Goal: Information Seeking & Learning: Find specific fact

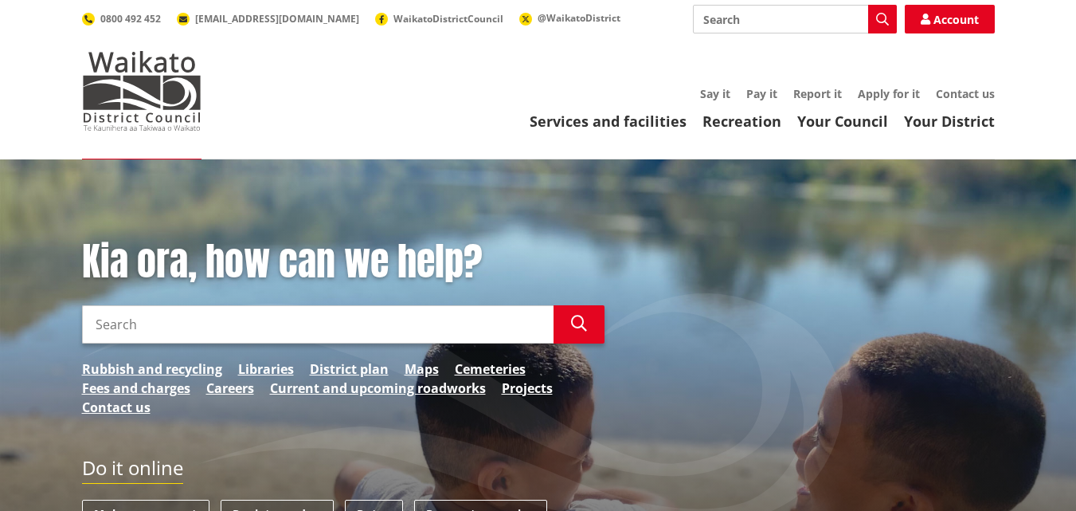
click at [170, 321] on input "Search" at bounding box center [318, 324] width 472 height 38
type input "Council minutes 18 August"
click at [577, 322] on icon "button" at bounding box center [579, 324] width 16 height 16
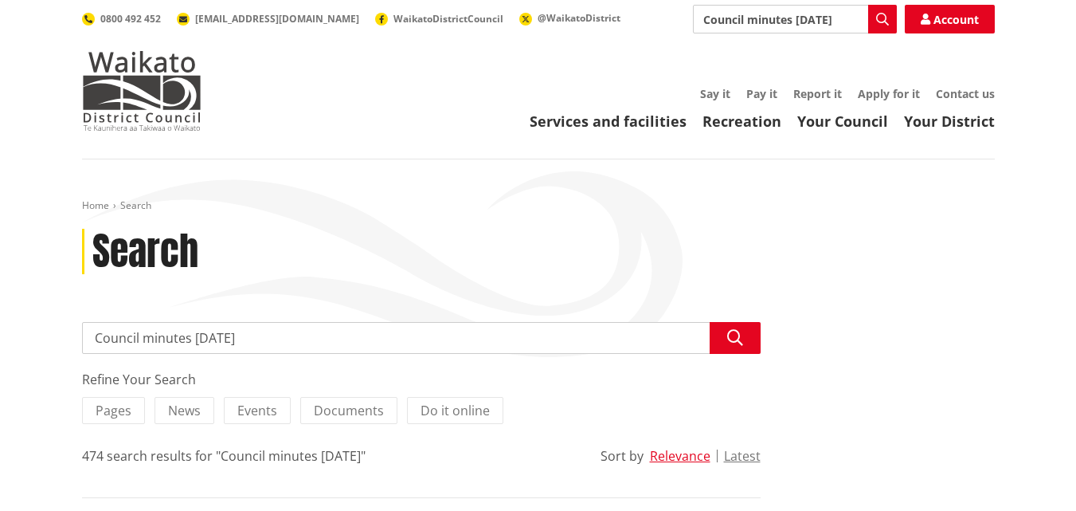
click at [278, 340] on input "Council minutes 18 August" at bounding box center [421, 338] width 679 height 32
type input "Council minutes 18 August 2025"
click at [735, 336] on icon "button" at bounding box center [735, 338] width 16 height 16
click at [850, 121] on link "Your Council" at bounding box center [843, 121] width 91 height 19
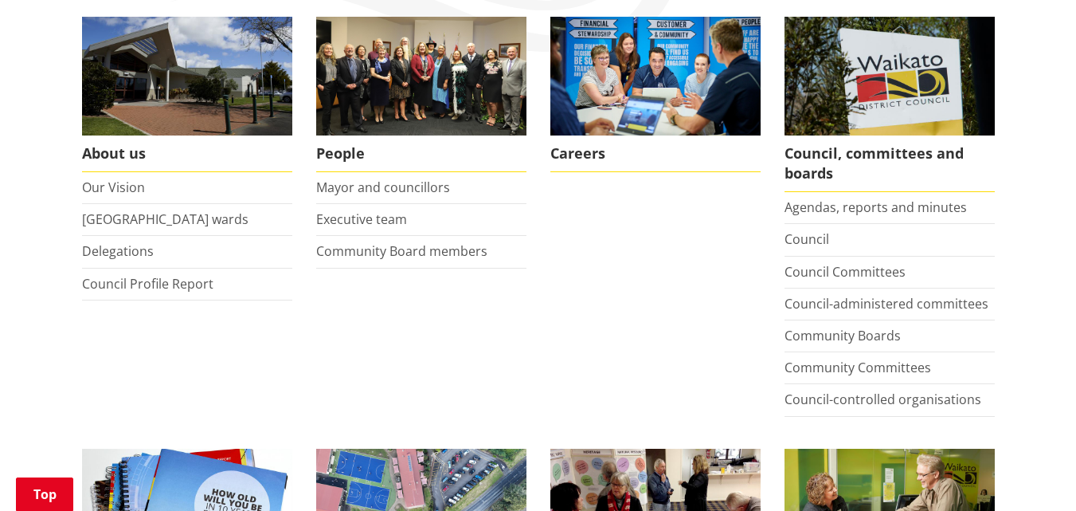
scroll to position [319, 0]
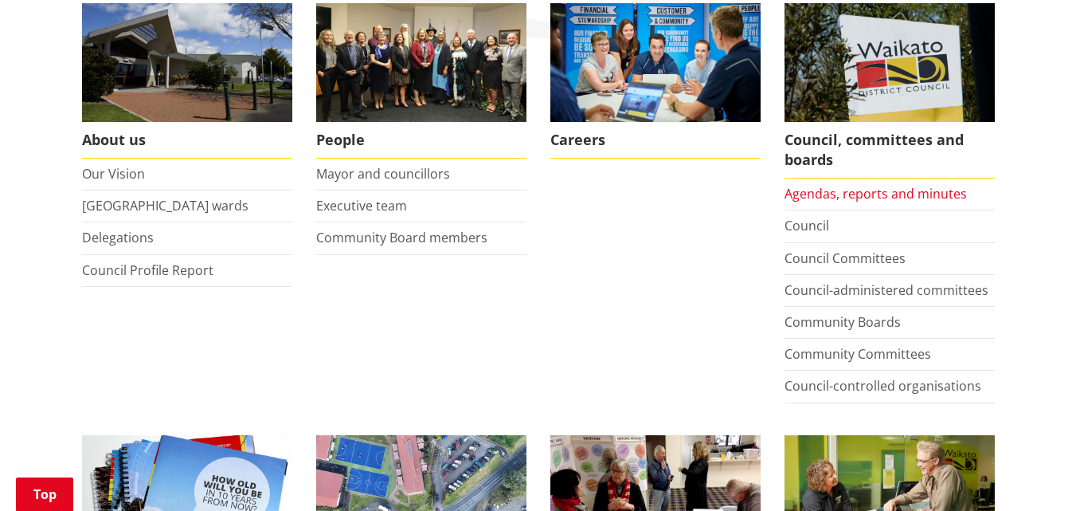
click at [858, 190] on link "Agendas, reports and minutes" at bounding box center [876, 194] width 182 height 18
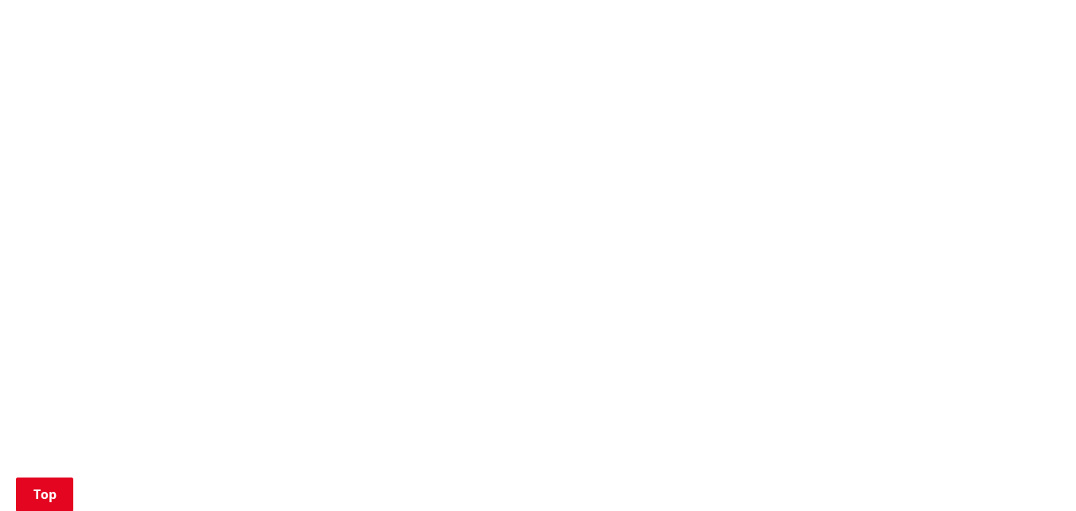
scroll to position [914, 0]
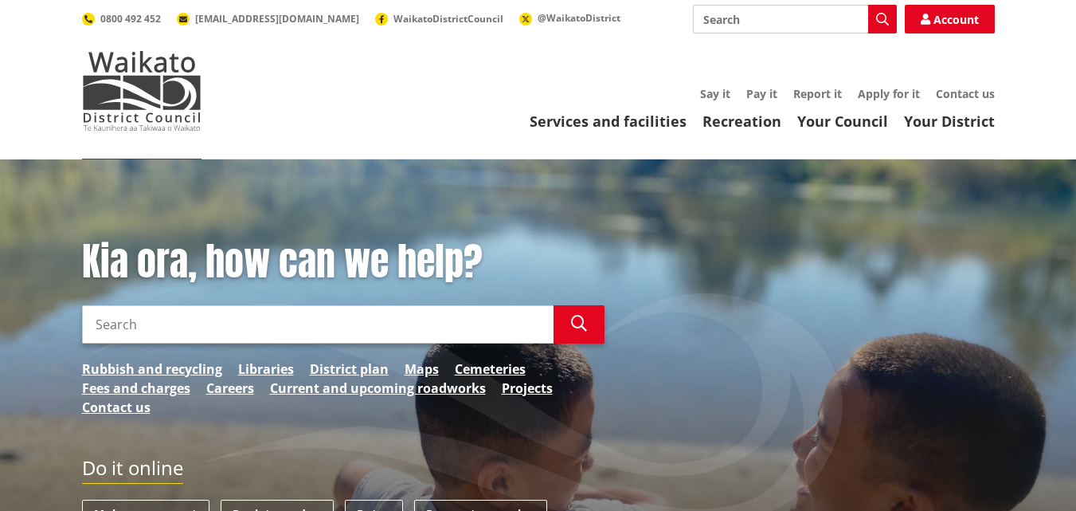
click at [410, 320] on input "Search" at bounding box center [318, 324] width 472 height 38
type input "adoption of LAP 2025"
click at [574, 322] on icon "button" at bounding box center [579, 324] width 16 height 16
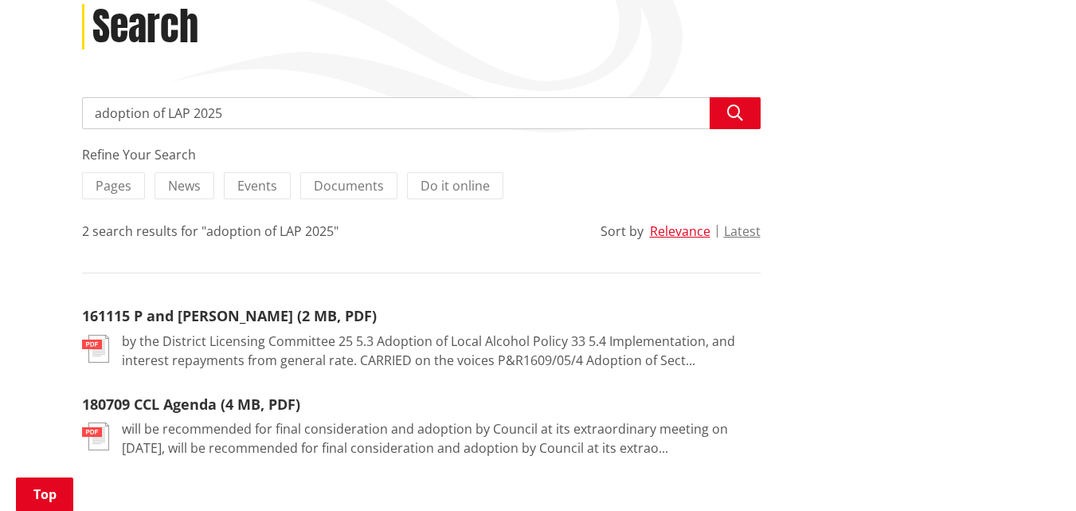
scroll to position [255, 0]
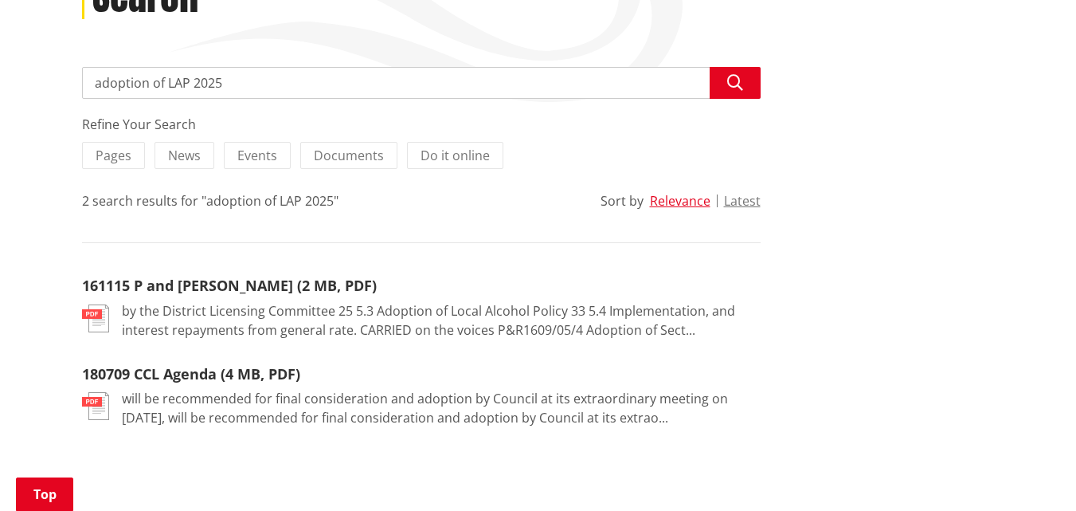
click at [100, 317] on img at bounding box center [95, 318] width 27 height 28
click at [103, 312] on img at bounding box center [95, 318] width 27 height 28
click at [206, 280] on link "161115 P and R Agenda (2 MB, PDF)" at bounding box center [229, 285] width 295 height 19
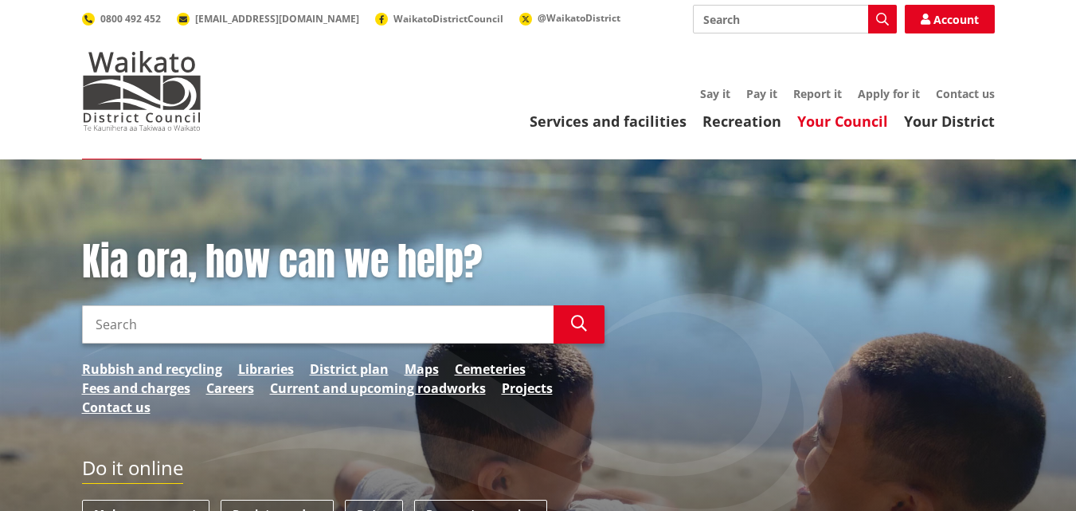
click at [844, 123] on link "Your Council" at bounding box center [843, 121] width 91 height 19
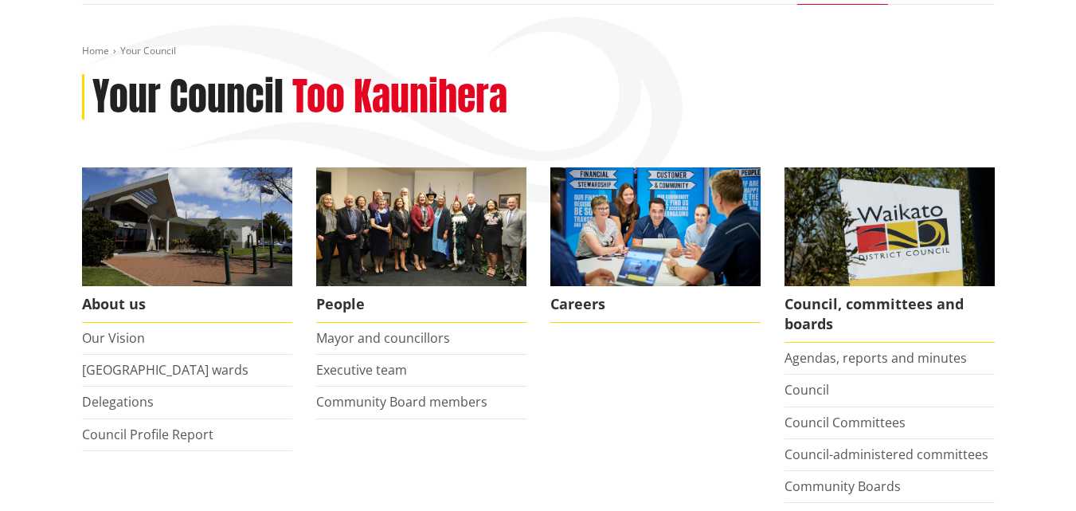
scroll to position [170, 0]
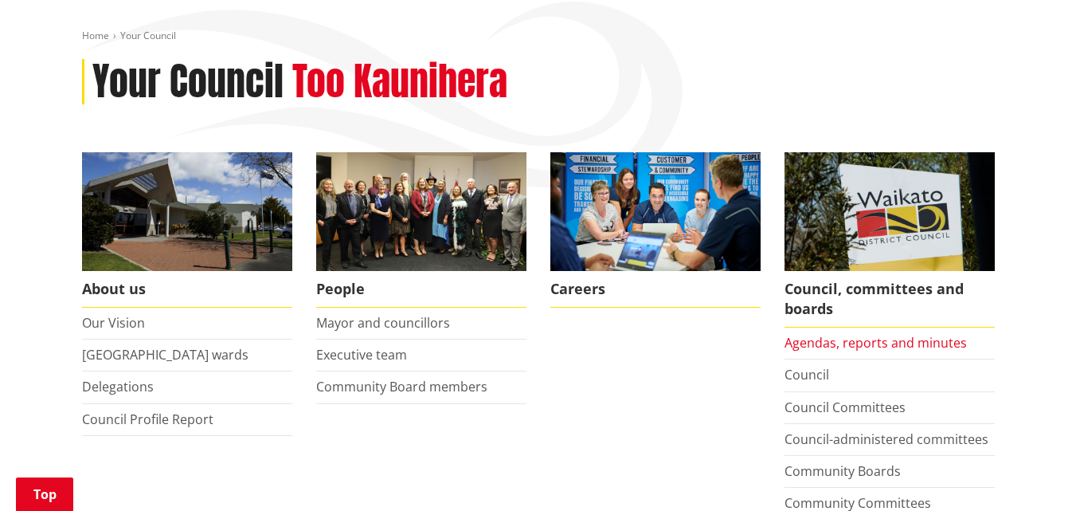
click at [867, 342] on link "Agendas, reports and minutes" at bounding box center [876, 343] width 182 height 18
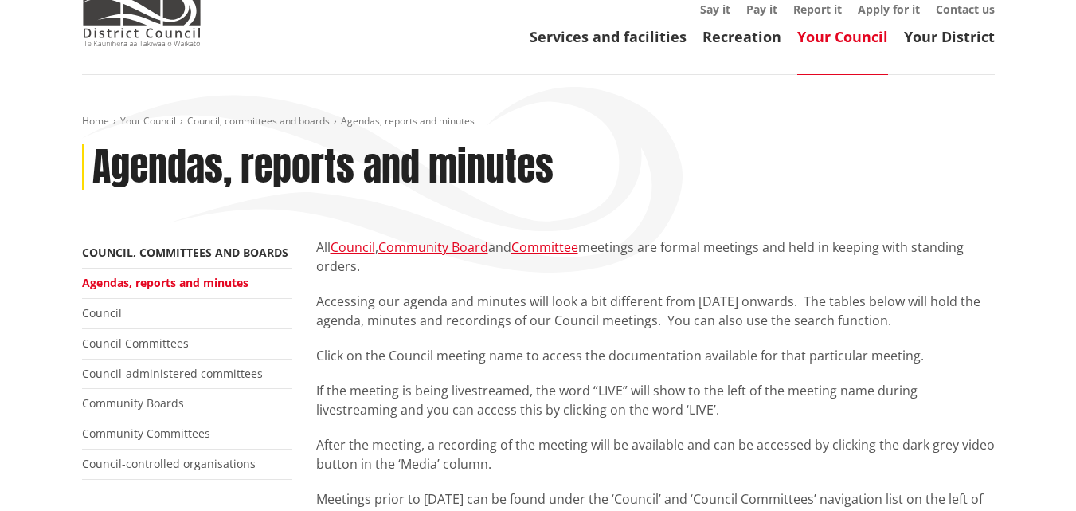
scroll to position [96, 0]
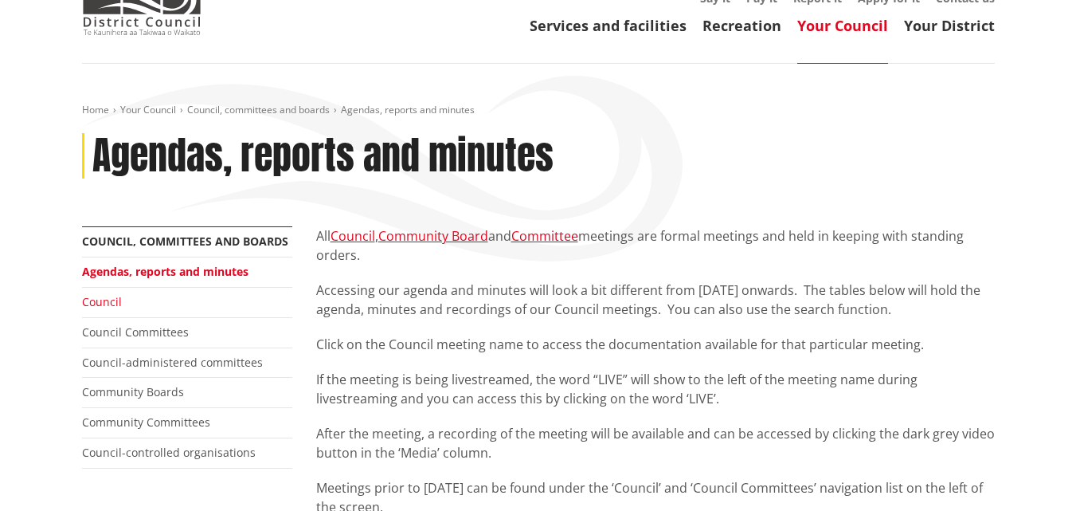
click at [96, 298] on link "Council" at bounding box center [102, 301] width 40 height 15
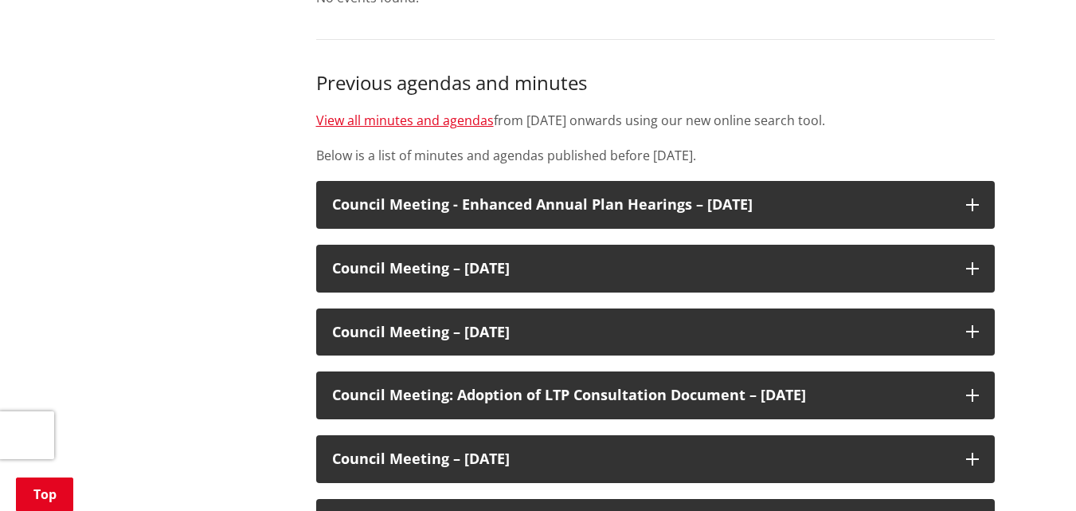
scroll to position [797, 0]
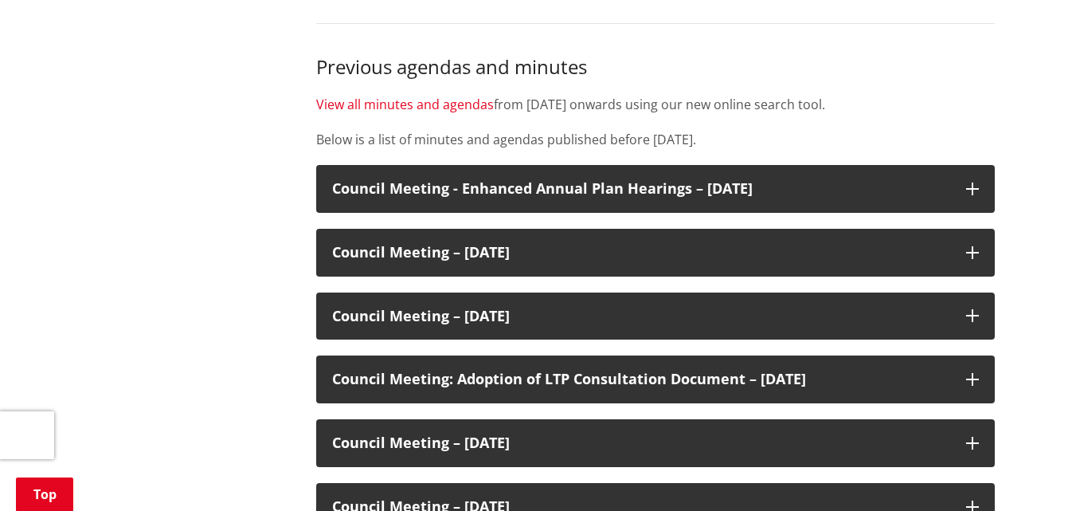
click at [406, 100] on link "View all minutes and agendas" at bounding box center [405, 105] width 178 height 18
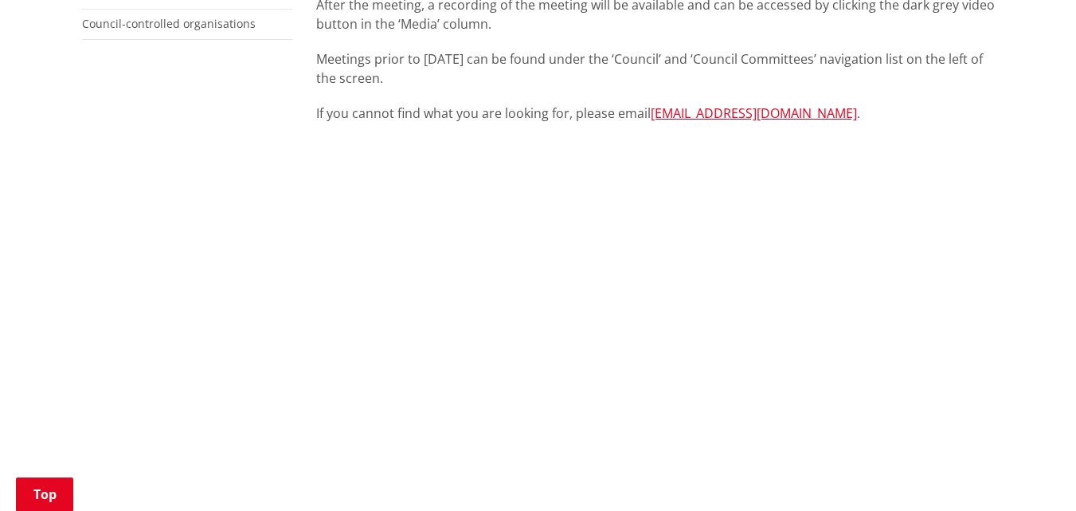
scroll to position [531, 0]
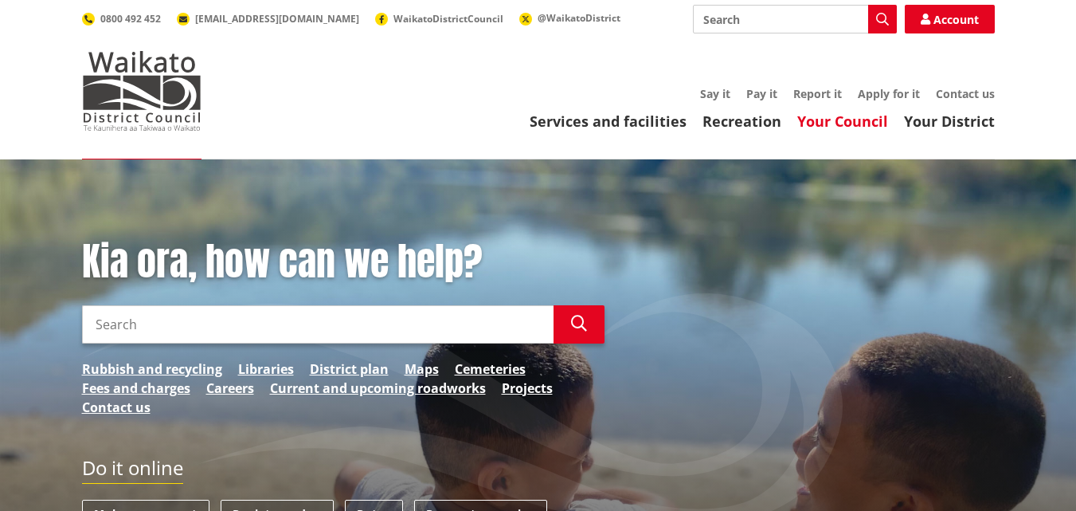
click at [847, 122] on link "Your Council" at bounding box center [843, 121] width 91 height 19
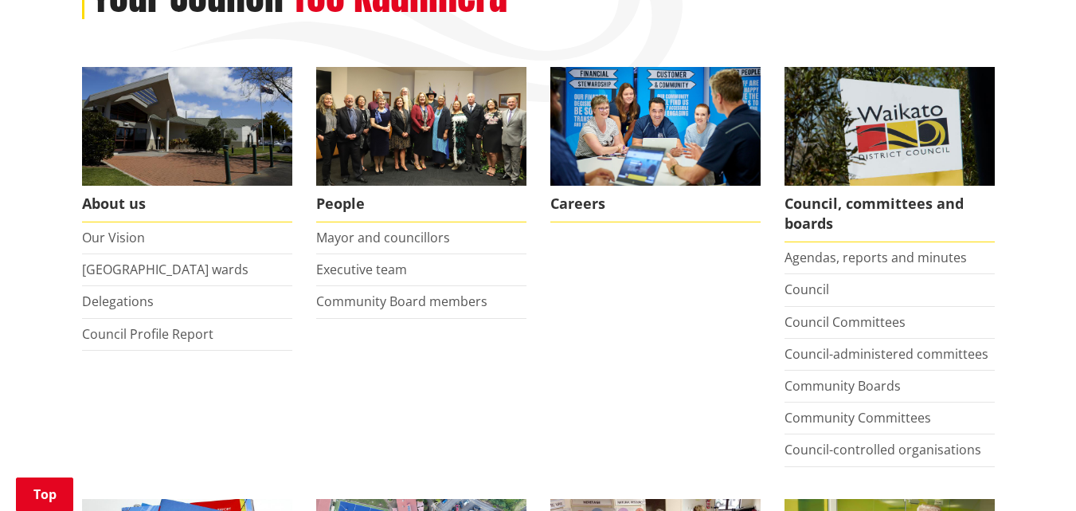
scroll to position [287, 0]
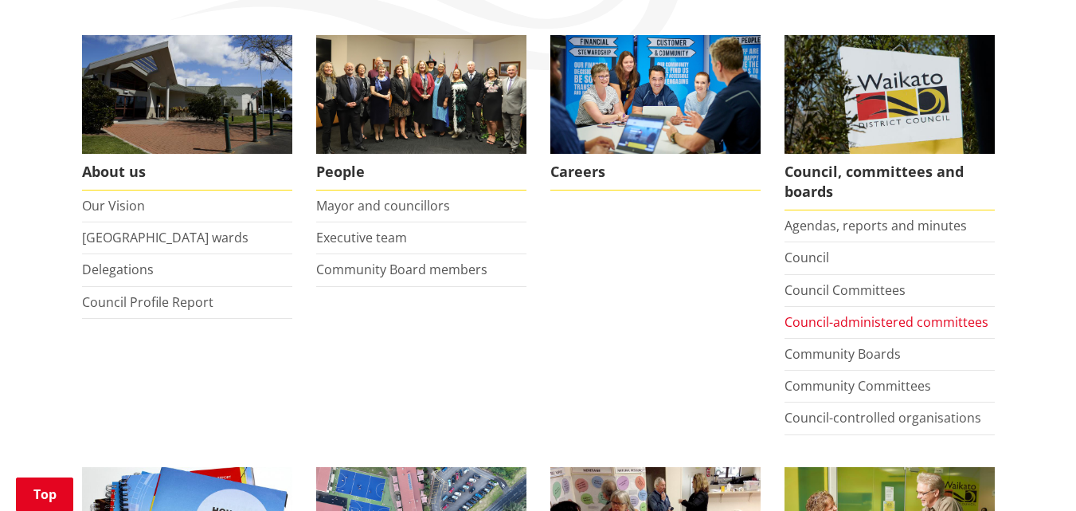
click at [866, 318] on link "Council-administered committees" at bounding box center [887, 322] width 204 height 18
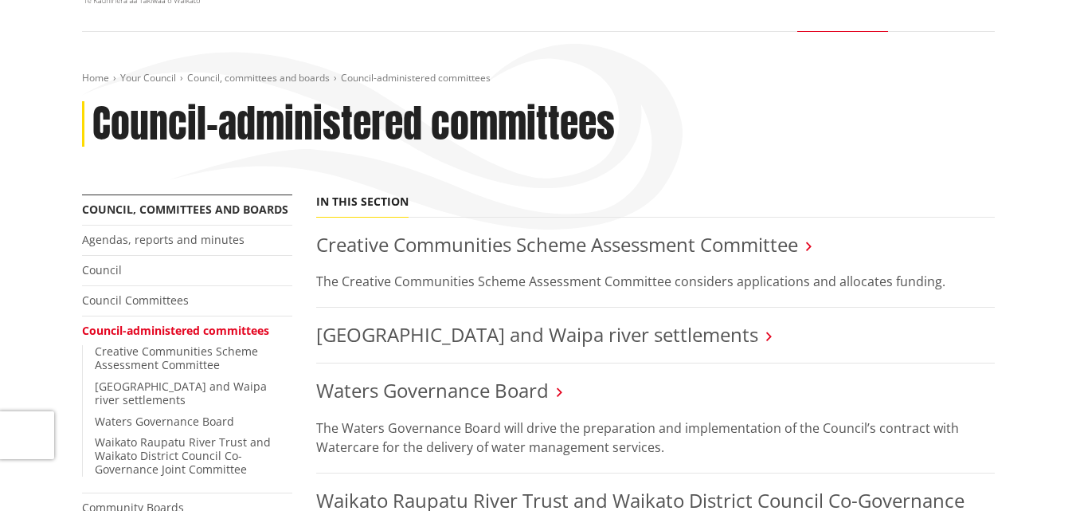
scroll to position [159, 0]
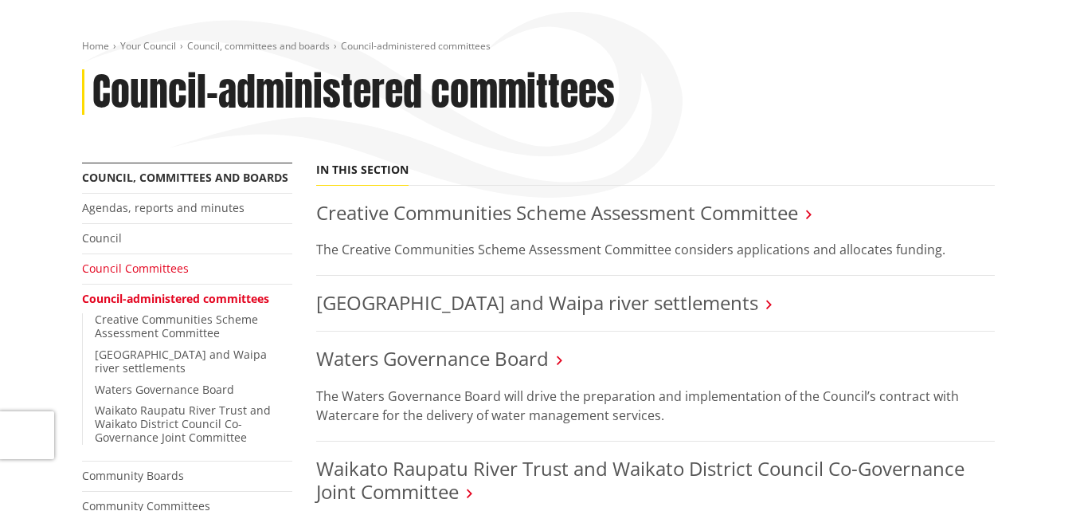
click at [119, 261] on link "Council Committees" at bounding box center [135, 268] width 107 height 15
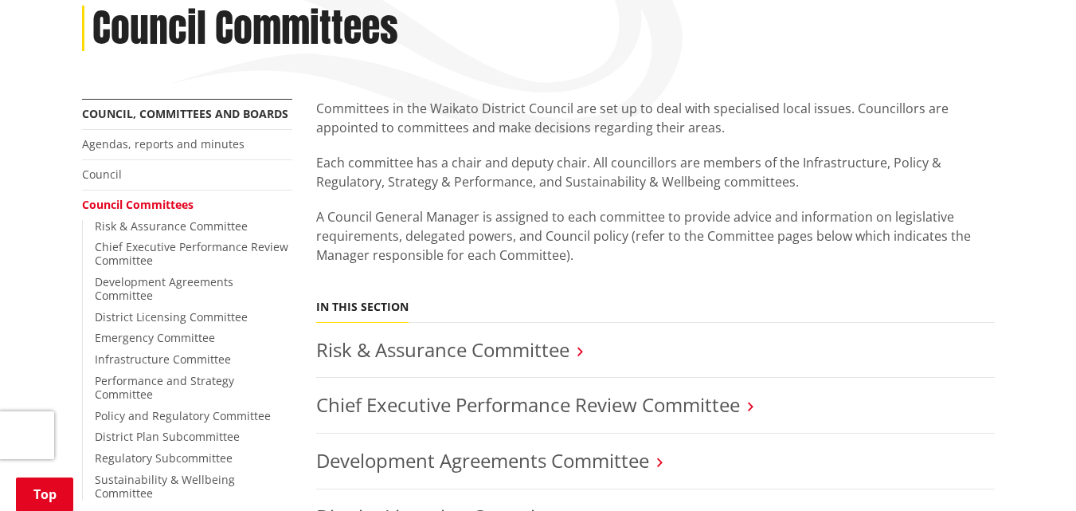
scroll to position [255, 0]
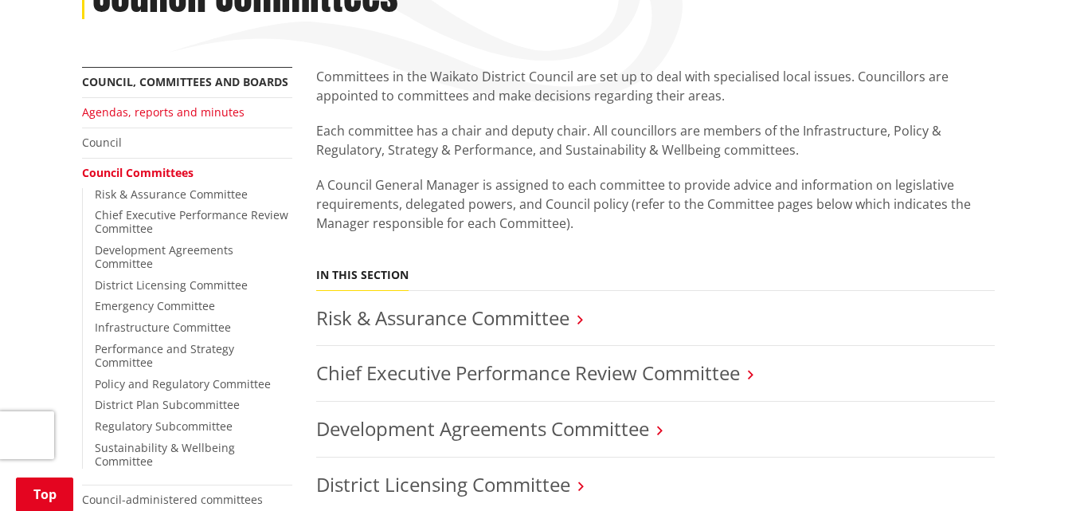
click at [143, 110] on link "Agendas, reports and minutes" at bounding box center [163, 111] width 163 height 15
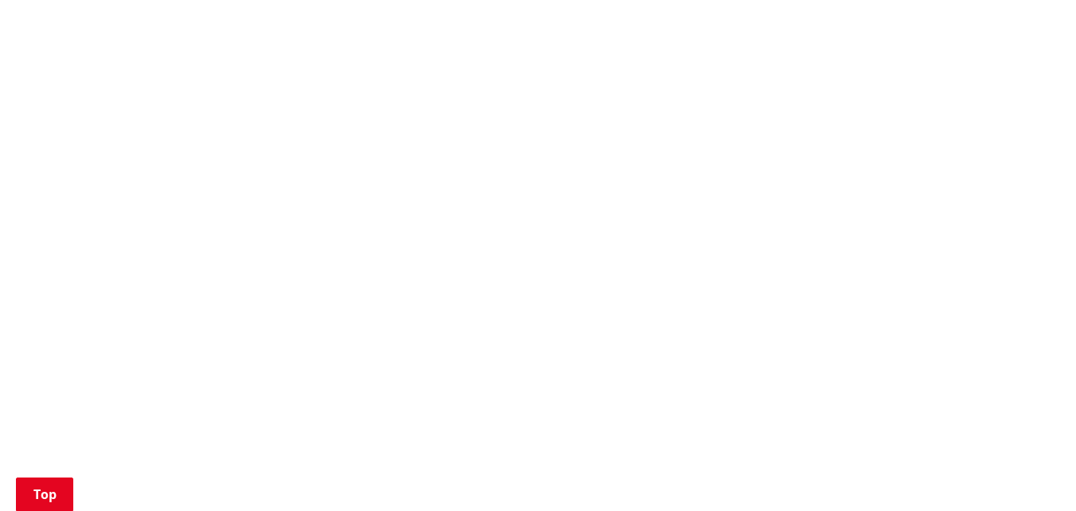
scroll to position [988, 0]
